Goal: Communication & Community: Answer question/provide support

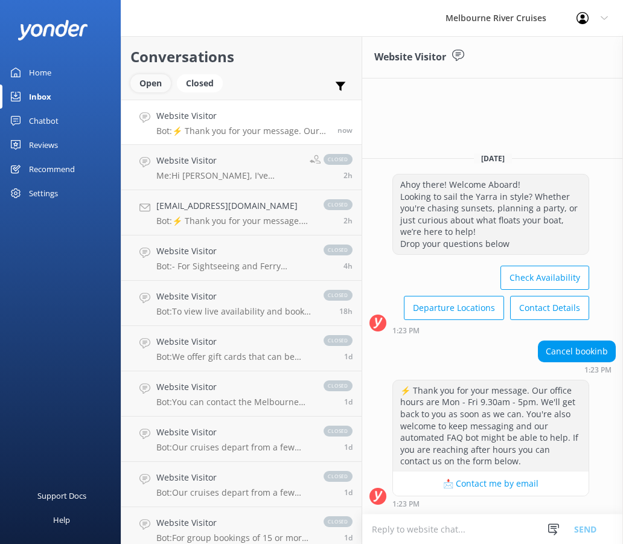
click at [161, 77] on div "Open" at bounding box center [150, 83] width 40 height 18
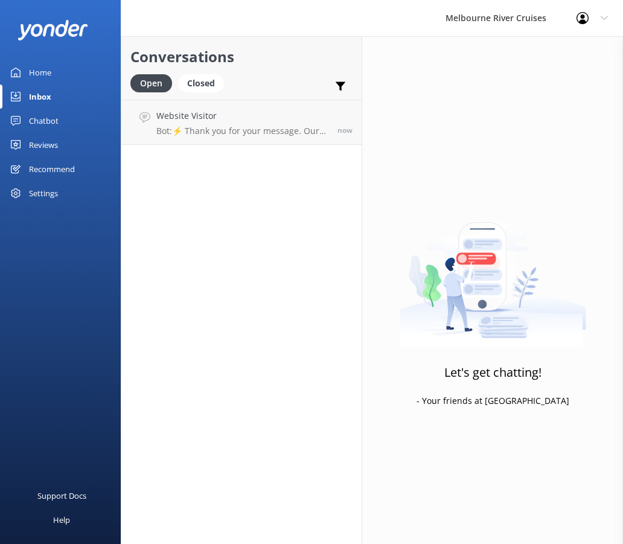
drag, startPoint x: 262, startPoint y: 174, endPoint x: 267, endPoint y: 162, distance: 12.4
click at [265, 174] on div "Conversations Open Closed Important Assigned to me Unassigned Website Visitor B…" at bounding box center [241, 289] width 241 height 507
click at [268, 118] on h4 "Website Visitor" at bounding box center [242, 115] width 172 height 13
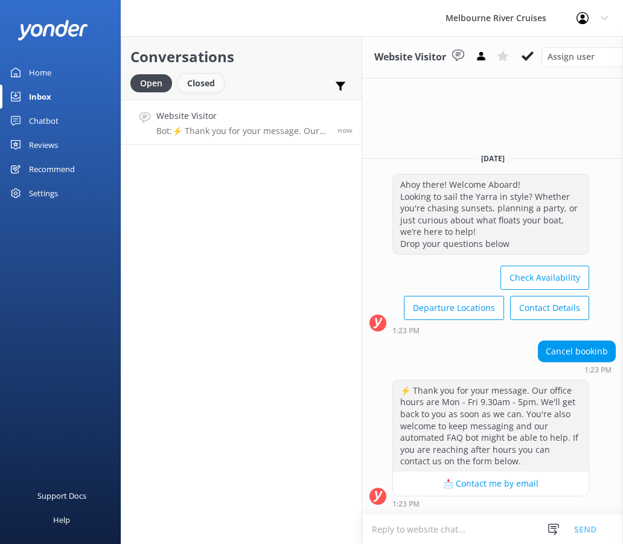
click at [211, 75] on div "Closed" at bounding box center [201, 83] width 46 height 18
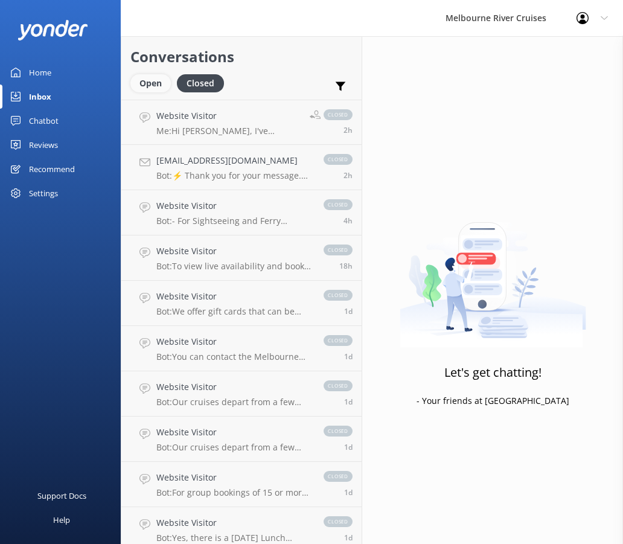
click at [157, 86] on div "Open" at bounding box center [150, 83] width 40 height 18
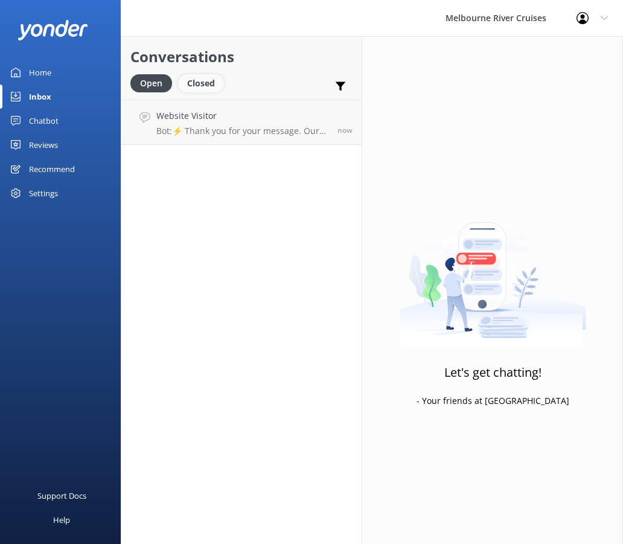
click at [197, 86] on div "Closed" at bounding box center [201, 83] width 46 height 18
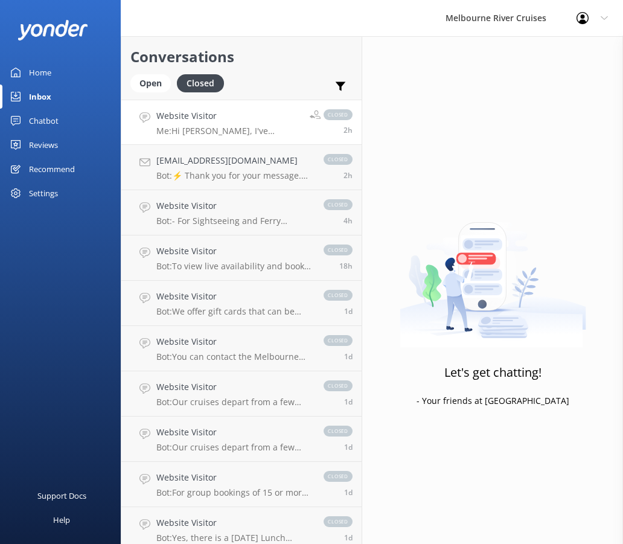
click at [226, 133] on p "Me: Hi [PERSON_NAME], I've updated one of your entries to the Entree Tasting Pl…" at bounding box center [228, 130] width 144 height 11
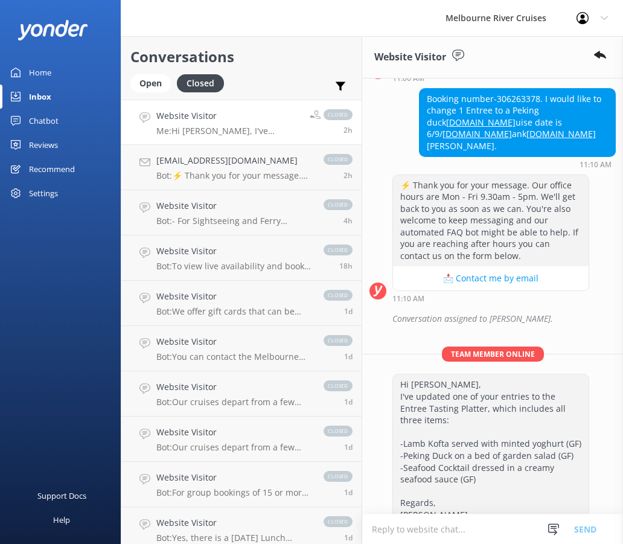
scroll to position [244, 0]
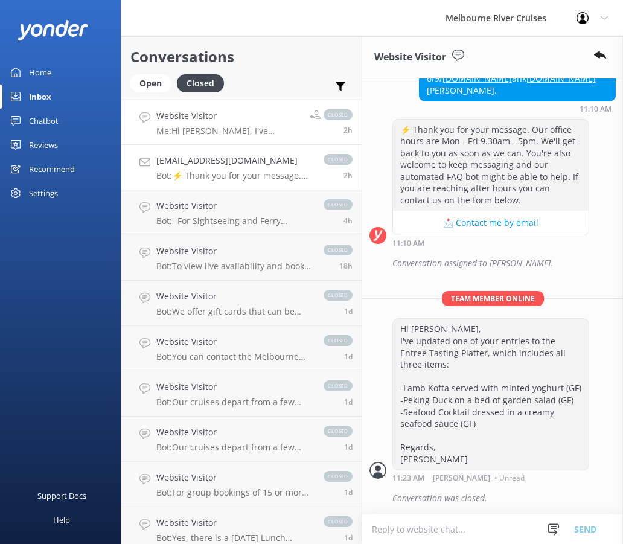
click at [223, 170] on div "[EMAIL_ADDRESS][DOMAIN_NAME] Bot: ⚡ Thank you for your message. Our office hour…" at bounding box center [233, 167] width 155 height 27
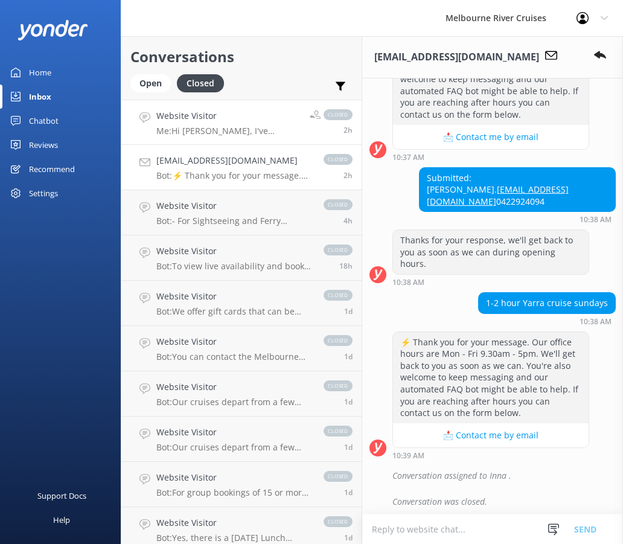
scroll to position [207, 0]
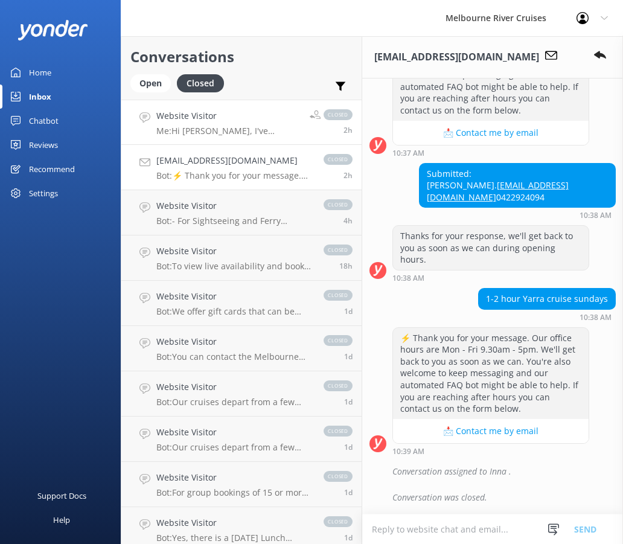
click at [222, 130] on p "Me: Hi [PERSON_NAME], I've updated one of your entries to the Entree Tasting Pl…" at bounding box center [228, 130] width 144 height 11
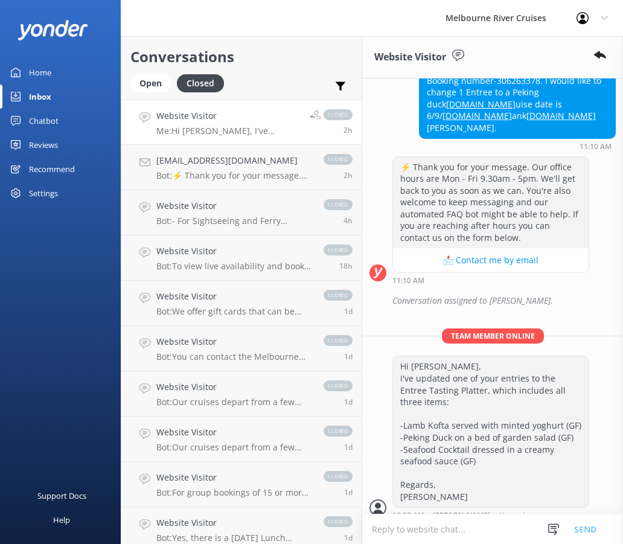
scroll to position [244, 0]
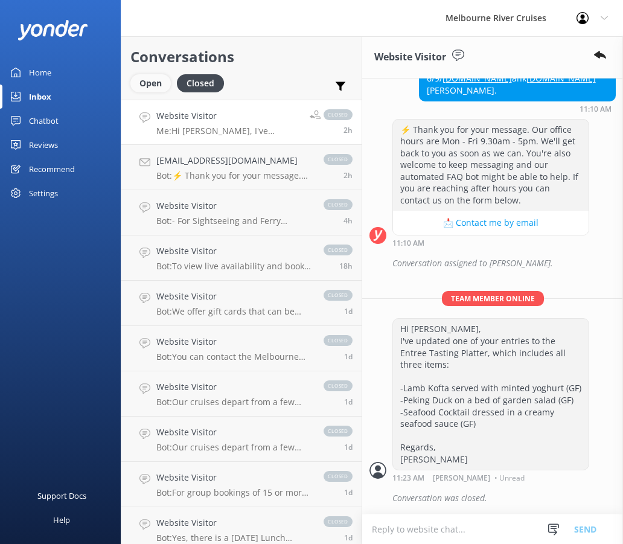
click at [145, 76] on div "Open" at bounding box center [150, 83] width 40 height 18
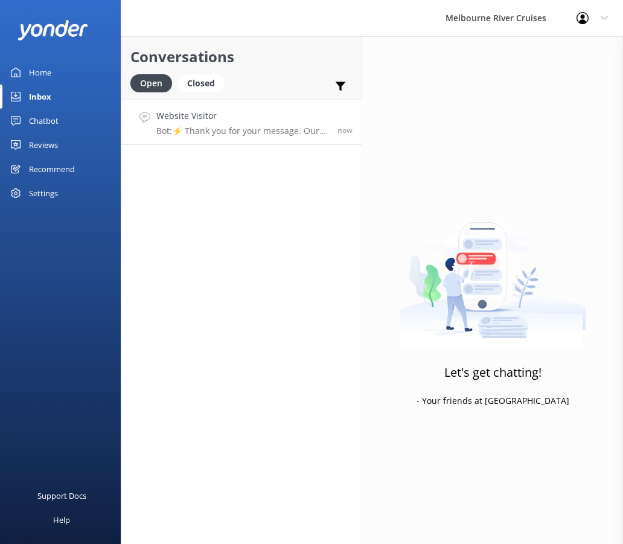
click at [246, 114] on h4 "Website Visitor" at bounding box center [242, 115] width 172 height 13
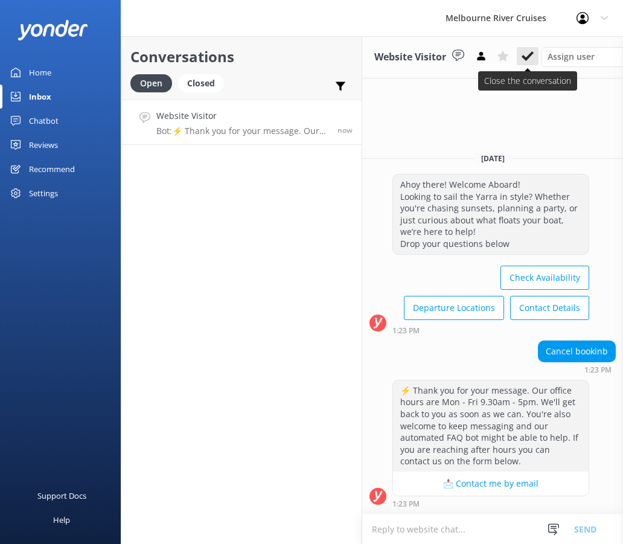
click at [533, 59] on icon at bounding box center [527, 56] width 12 height 12
